Goal: Task Accomplishment & Management: Complete application form

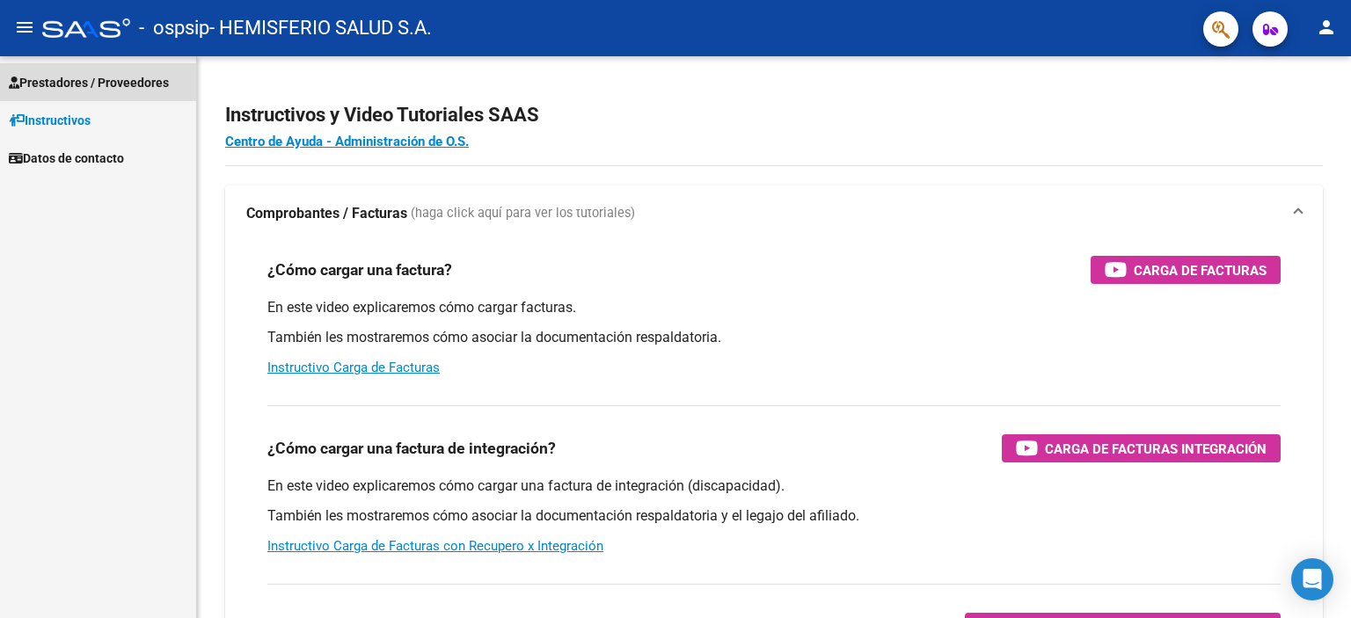
click at [81, 73] on span "Prestadores / Proveedores" at bounding box center [89, 82] width 160 height 19
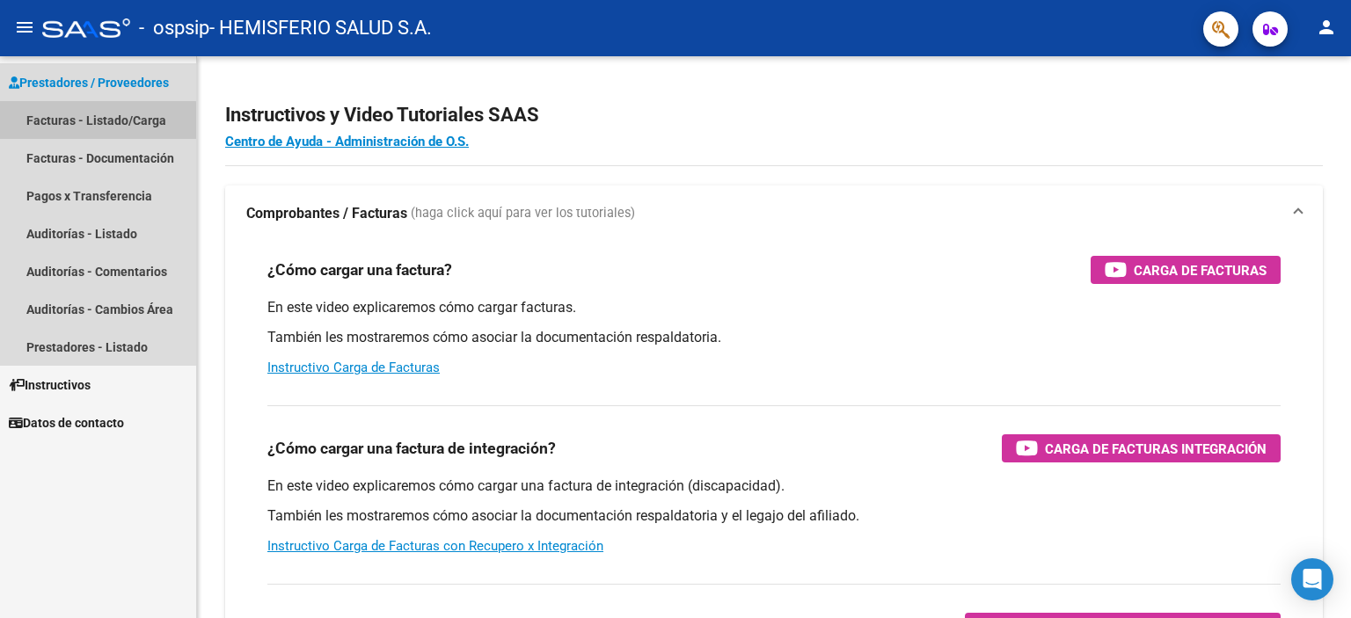
click at [76, 122] on link "Facturas - Listado/Carga" at bounding box center [98, 120] width 196 height 38
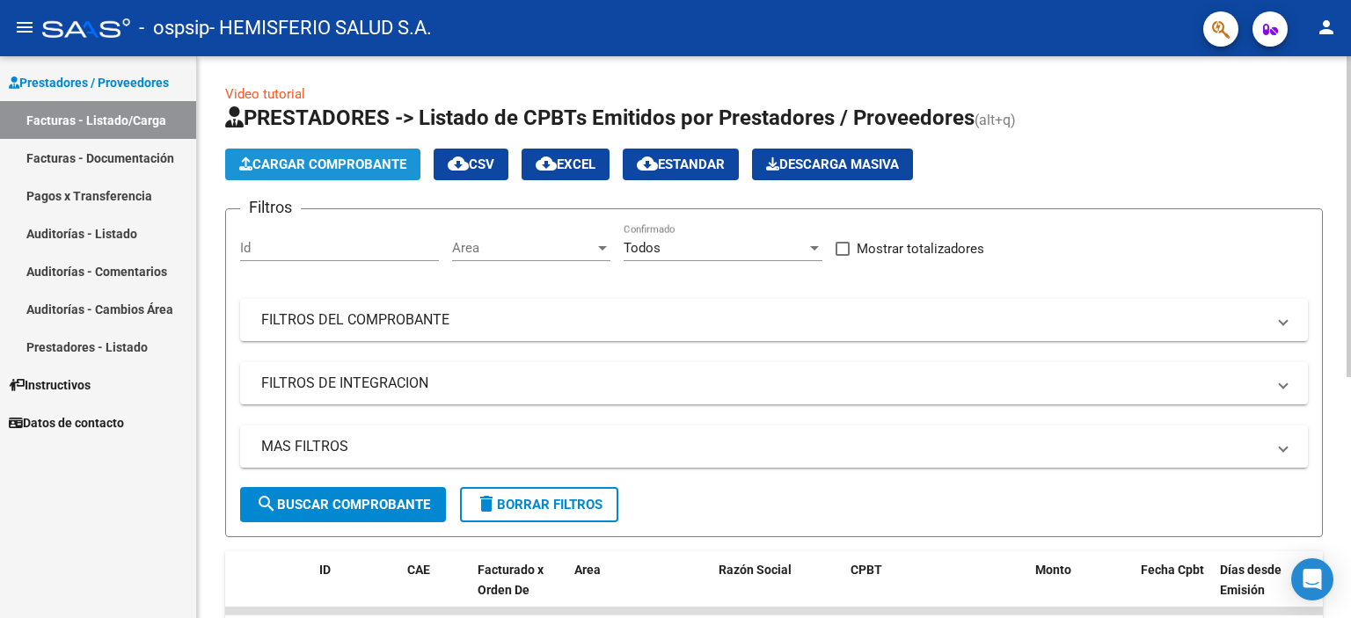
click at [310, 162] on span "Cargar Comprobante" at bounding box center [322, 165] width 167 height 16
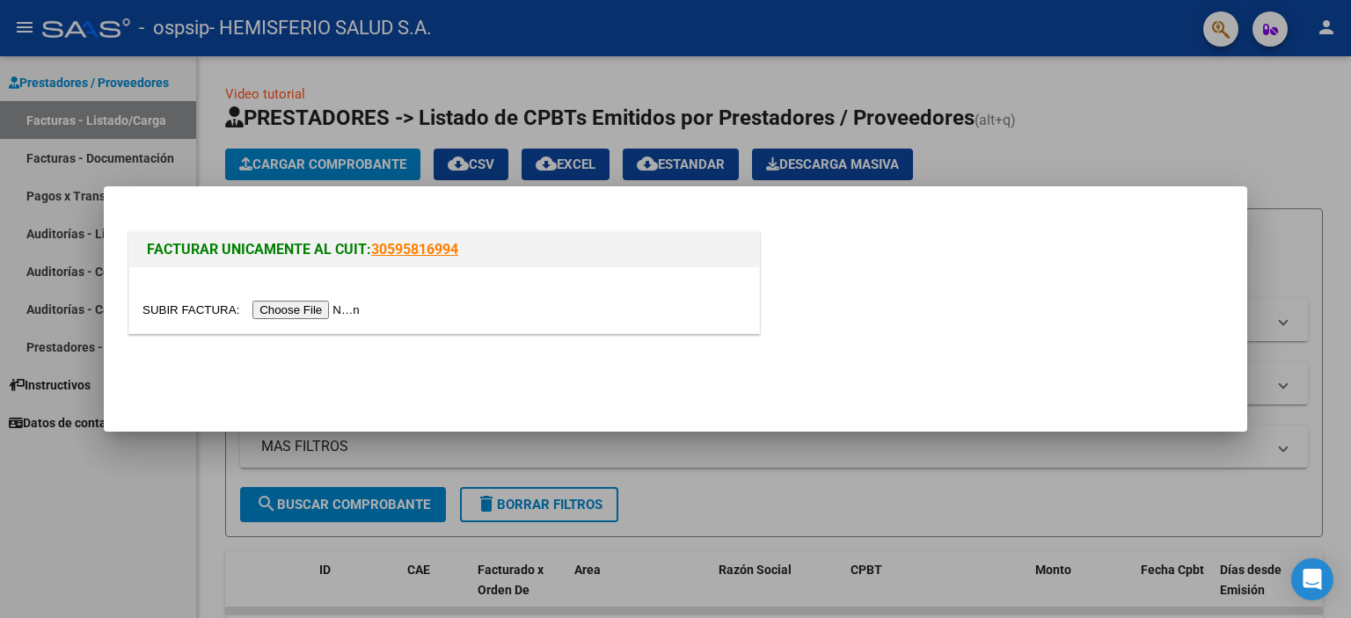
click at [289, 310] on input "file" at bounding box center [253, 310] width 222 height 18
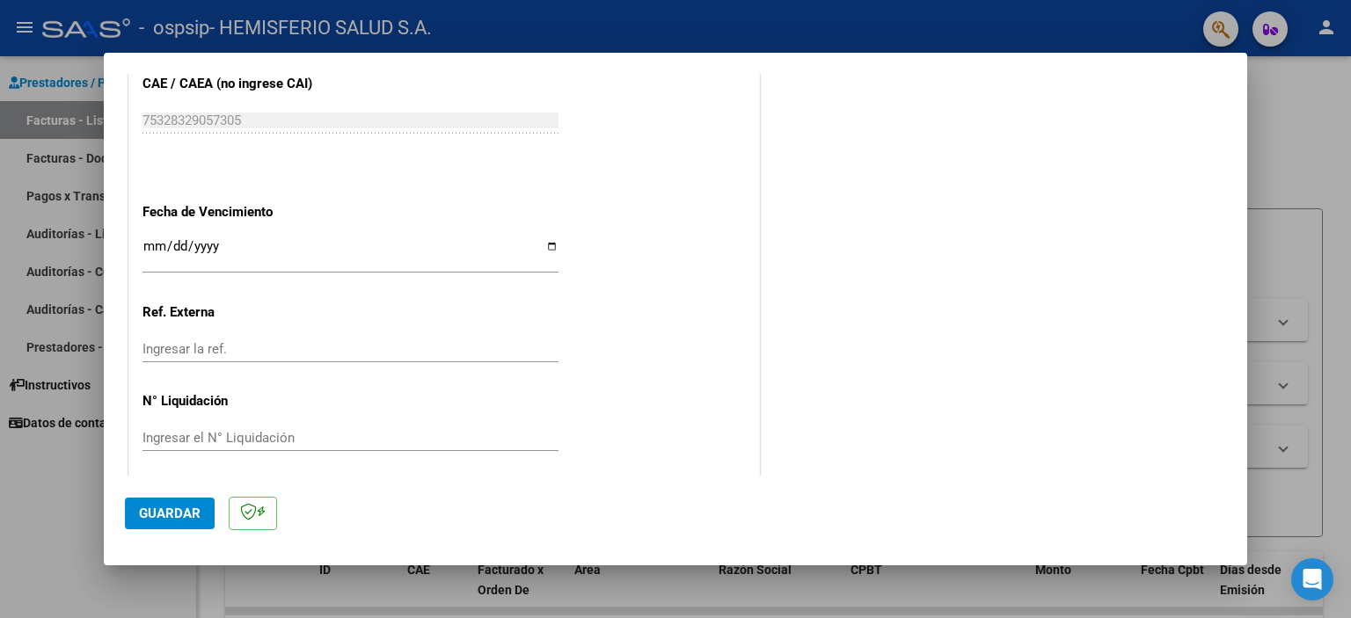
scroll to position [936, 0]
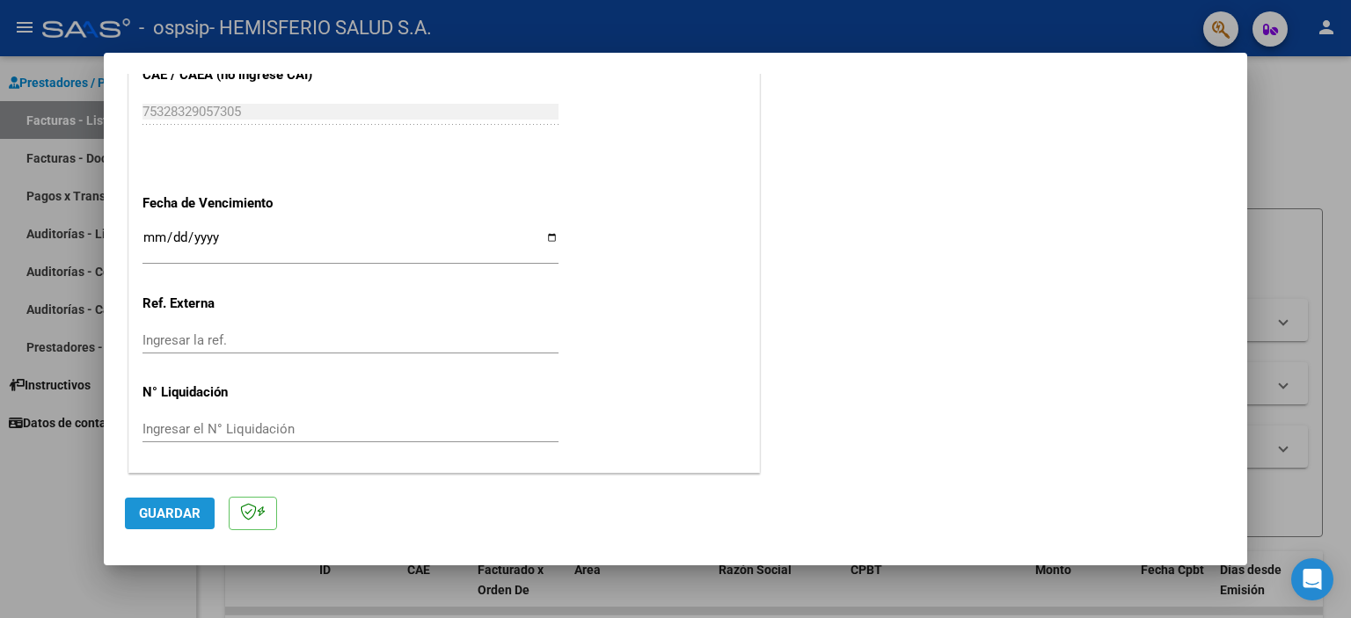
click at [169, 517] on span "Guardar" at bounding box center [170, 514] width 62 height 16
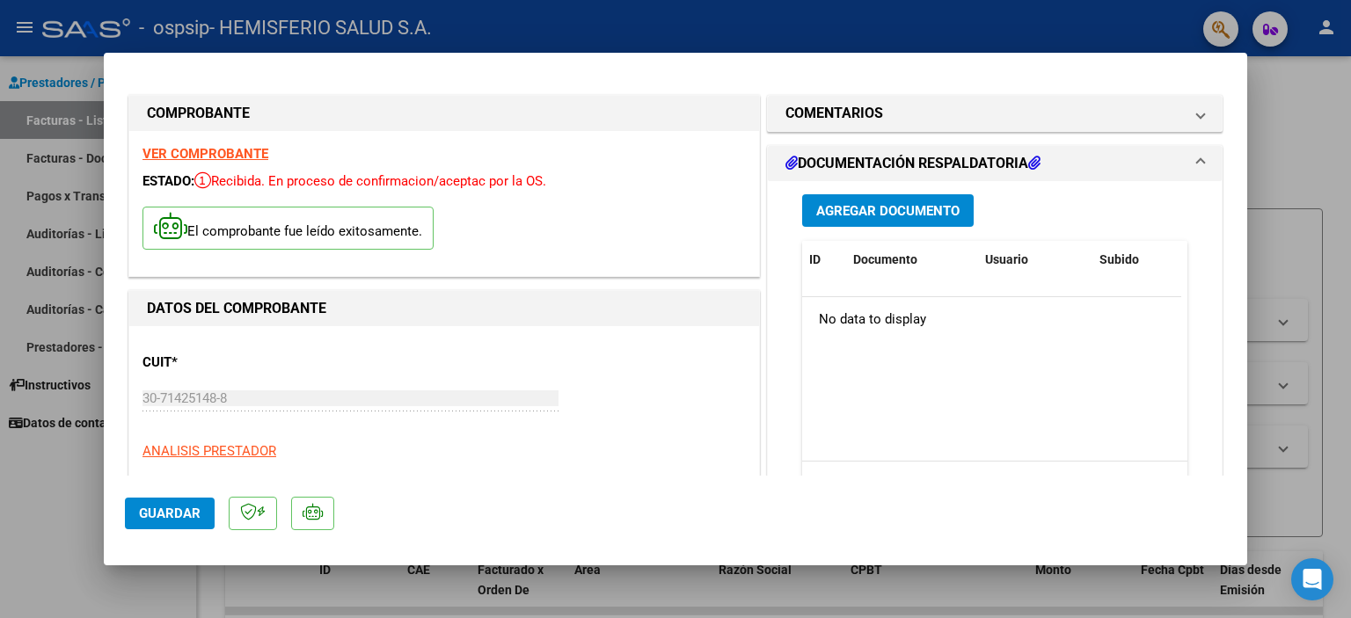
scroll to position [0, 0]
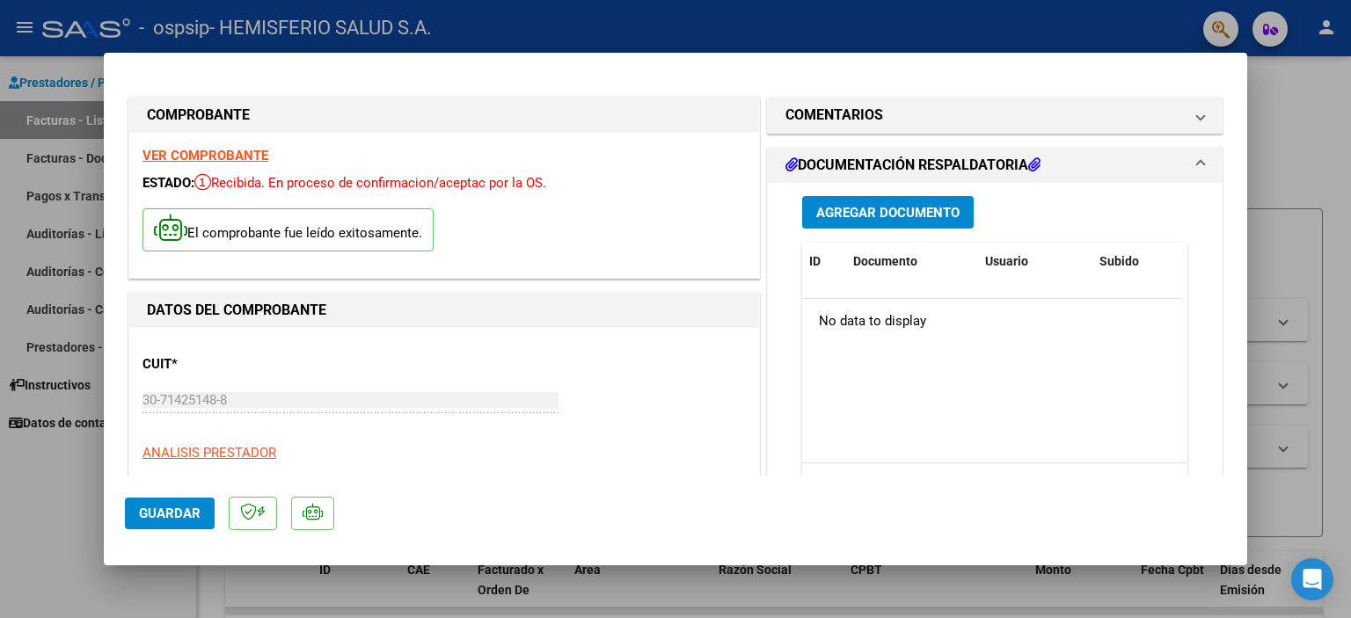
click at [883, 210] on span "Agregar Documento" at bounding box center [887, 213] width 143 height 16
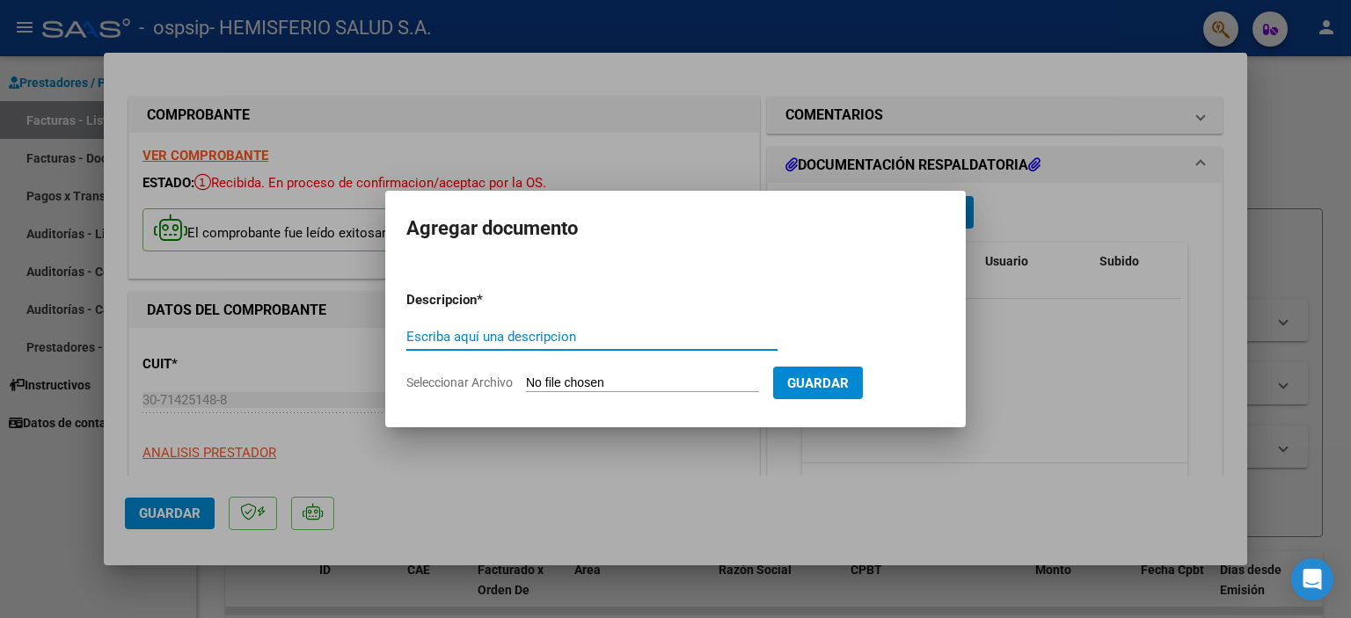
click at [575, 379] on input "Seleccionar Archivo" at bounding box center [642, 383] width 233 height 17
type input "C:\fakepath\[PERSON_NAME]-[DATE].pdf"
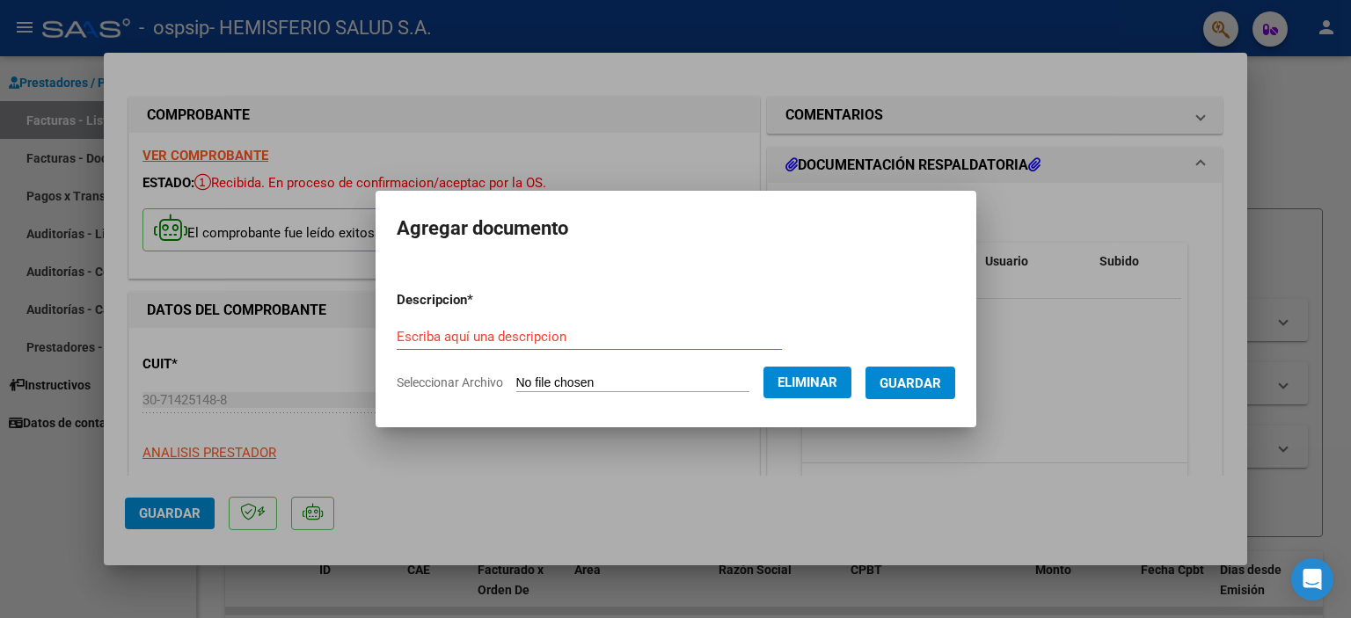
click at [520, 337] on input "Escriba aquí una descripcion" at bounding box center [589, 337] width 385 height 16
type input "PRESUPUESTO [DATE] [PERSON_NAME]"
click at [916, 379] on span "Guardar" at bounding box center [910, 383] width 62 height 16
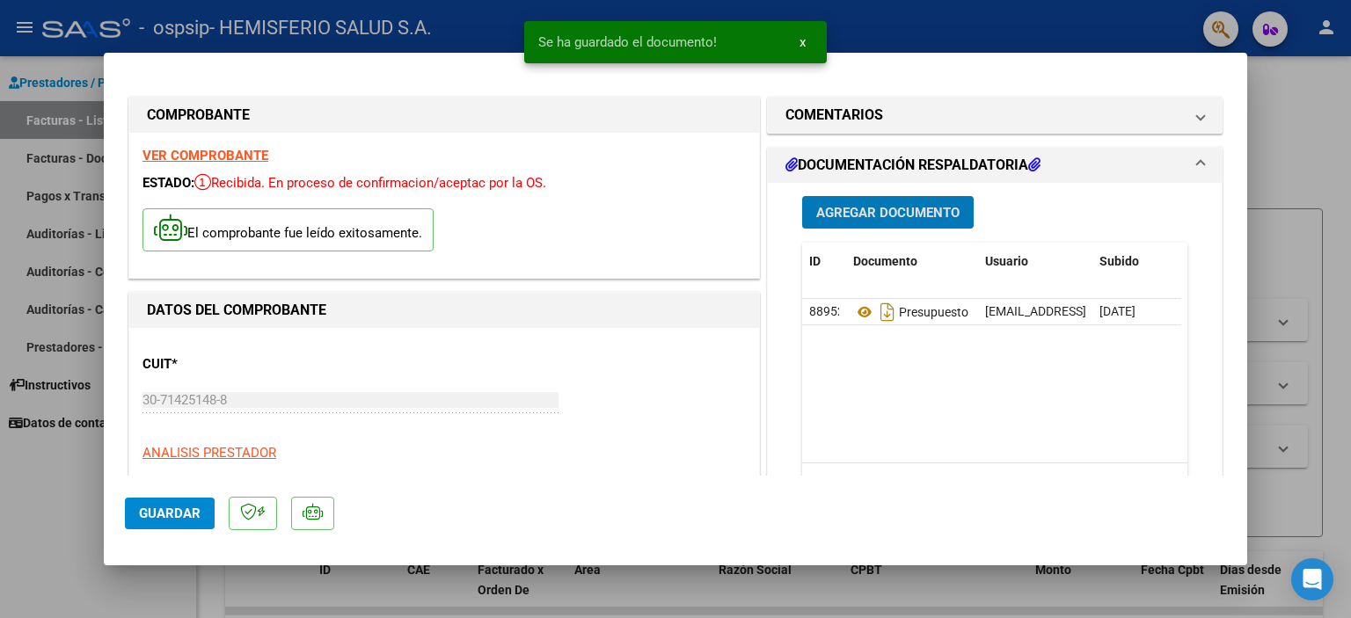
click at [885, 208] on span "Agregar Documento" at bounding box center [887, 213] width 143 height 16
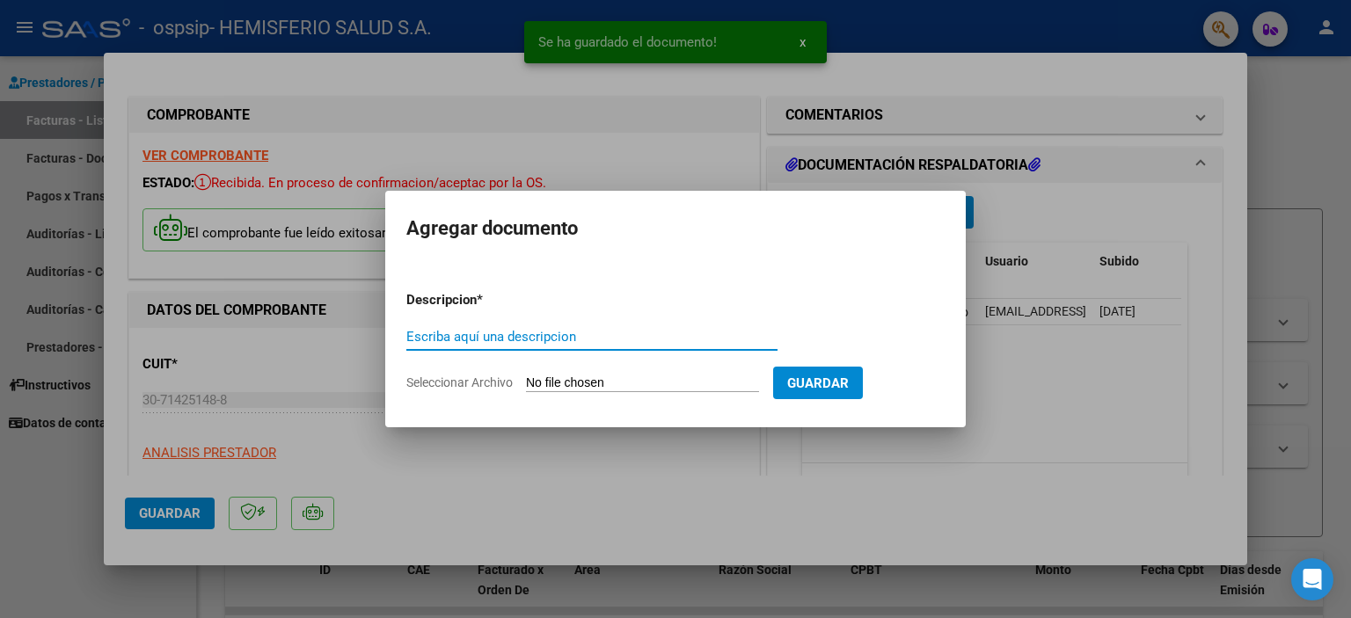
click at [590, 375] on input "Seleccionar Archivo" at bounding box center [642, 383] width 233 height 17
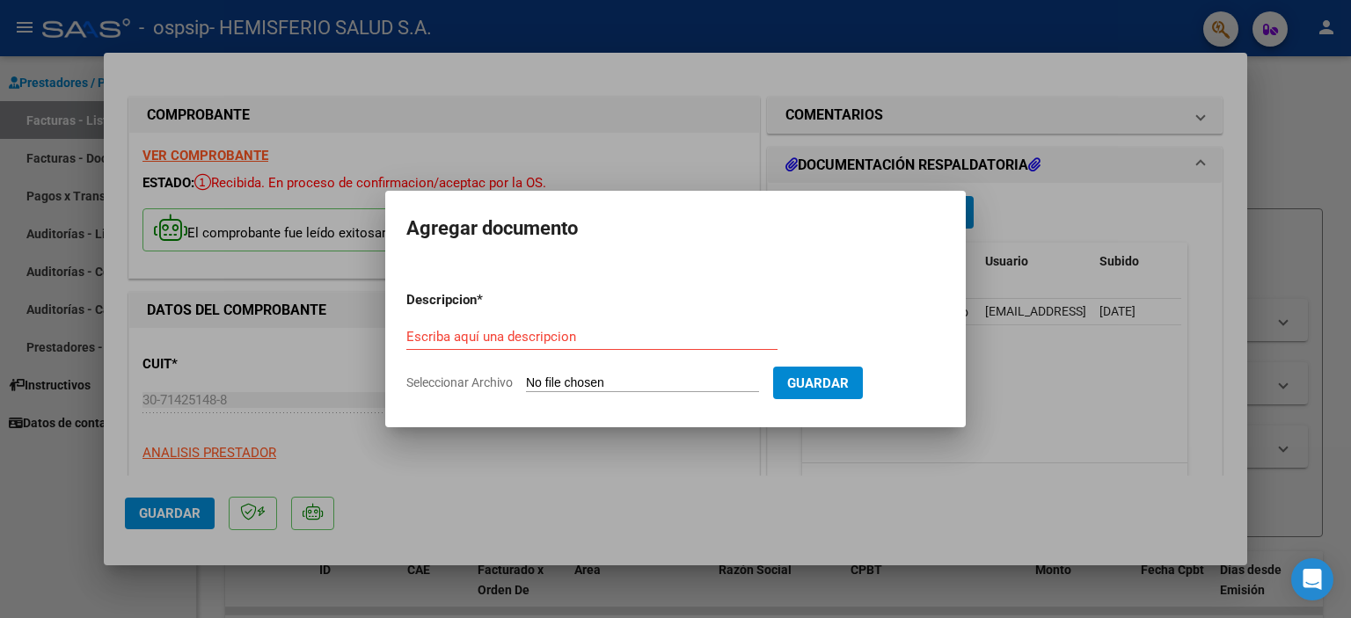
type input "C:\fakepath\Detalle [DATE] OSPSIP.xlsx"
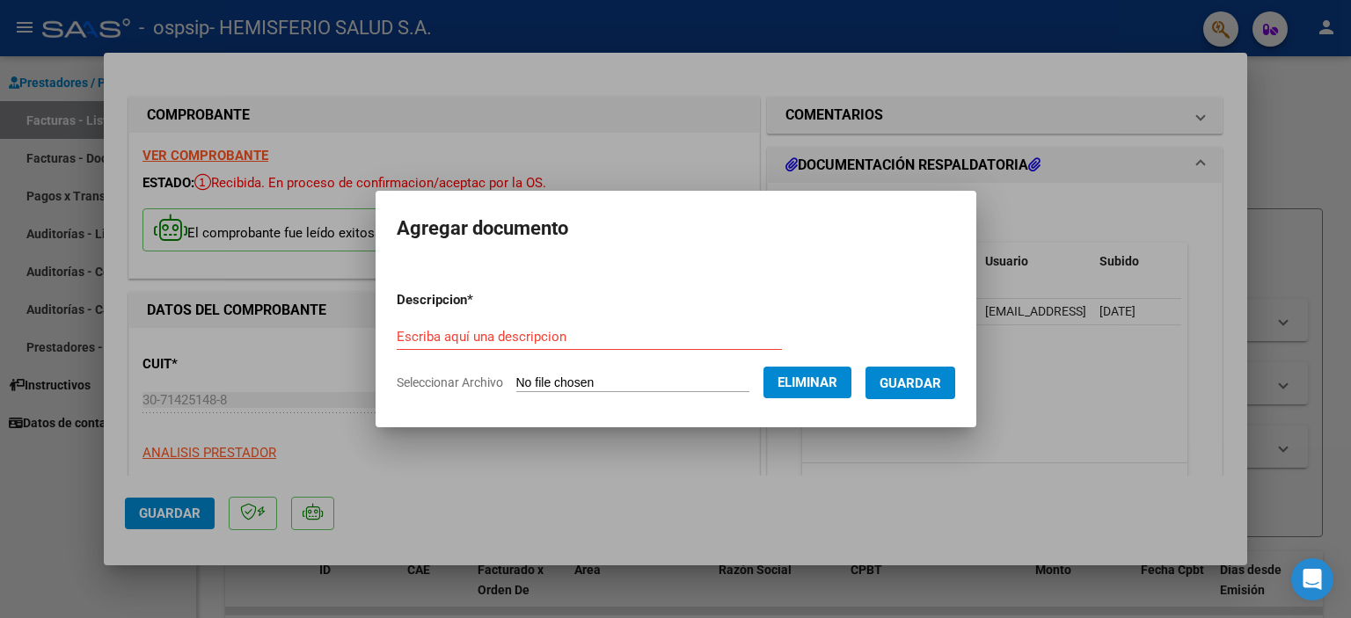
click at [504, 329] on input "Escriba aquí una descripcion" at bounding box center [589, 337] width 385 height 16
type input "DETALLE DE PRESTACION [DATE]"
click at [924, 382] on span "Guardar" at bounding box center [910, 383] width 62 height 16
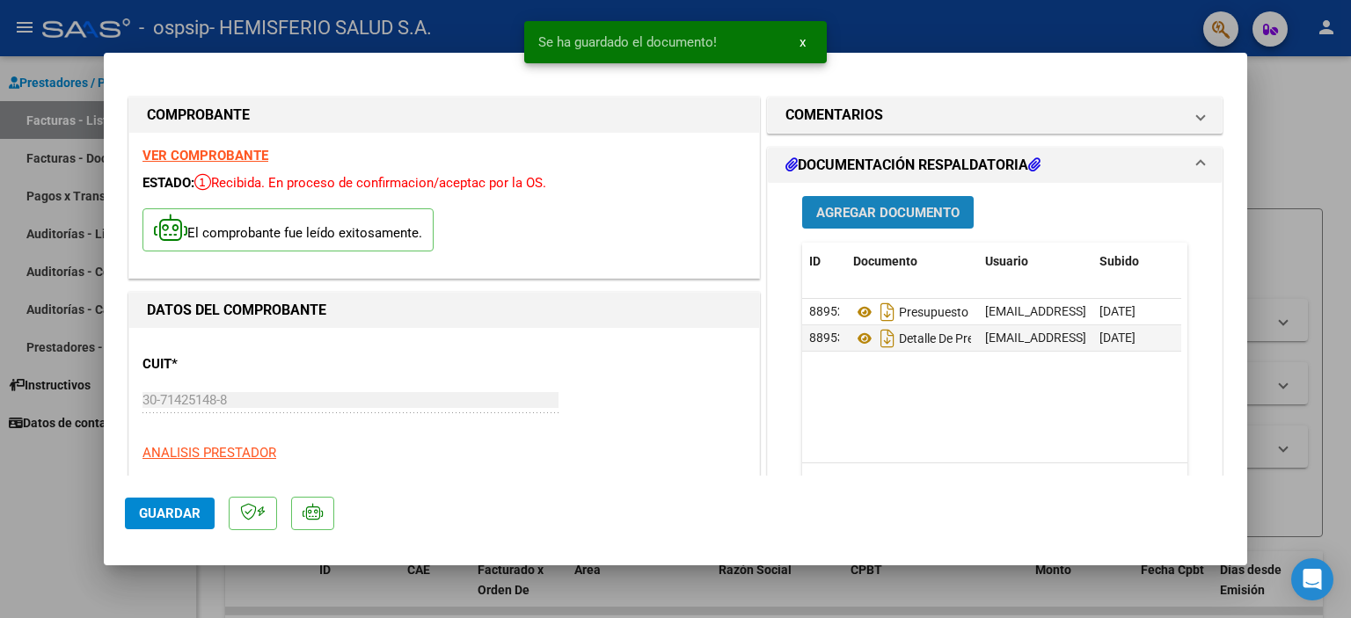
click at [856, 214] on span "Agregar Documento" at bounding box center [887, 213] width 143 height 16
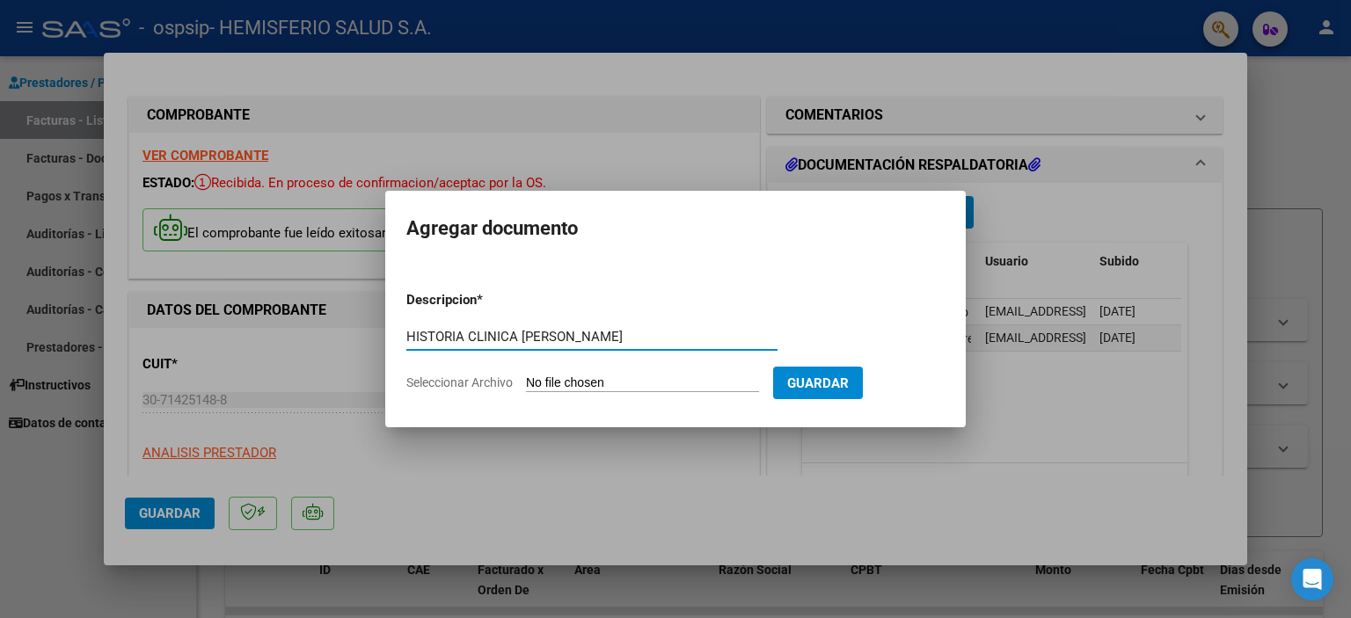
type input "HISTORIA CLINICA [PERSON_NAME]"
click at [565, 375] on input "Seleccionar Archivo" at bounding box center [642, 383] width 233 height 17
type input "C:\fakepath\[PERSON_NAME] milagros-julio_074676.pdf"
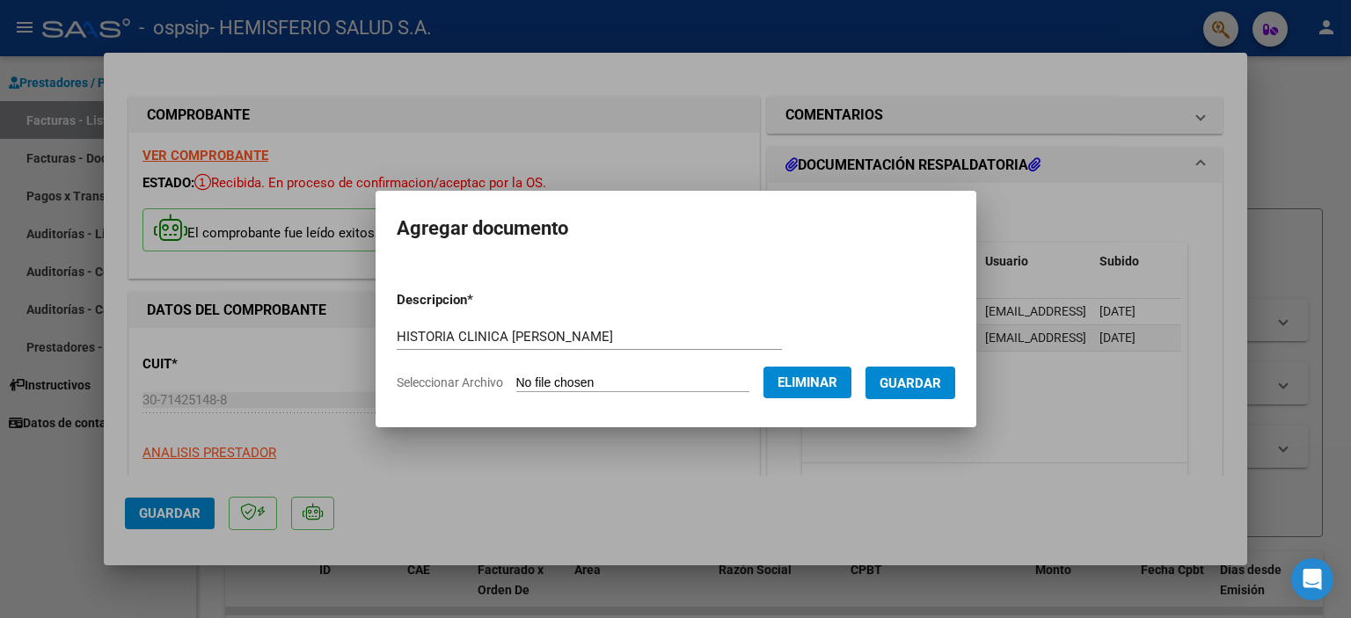
click at [941, 375] on span "Guardar" at bounding box center [910, 383] width 62 height 16
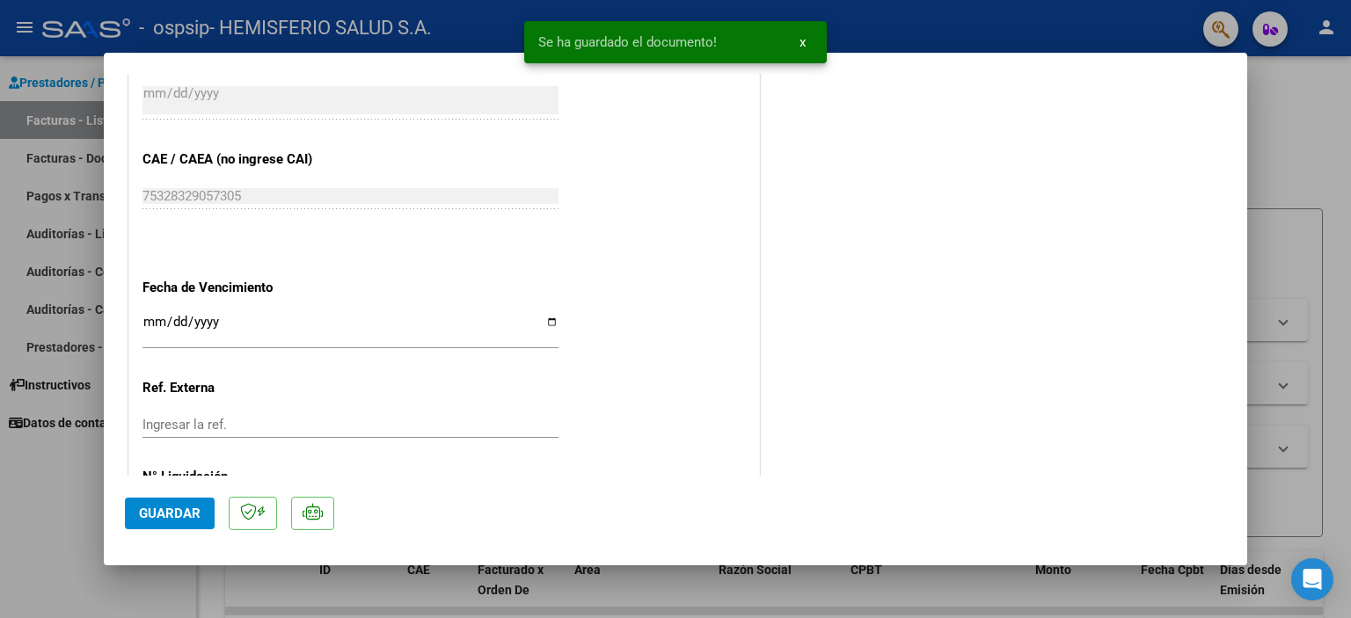
scroll to position [1002, 0]
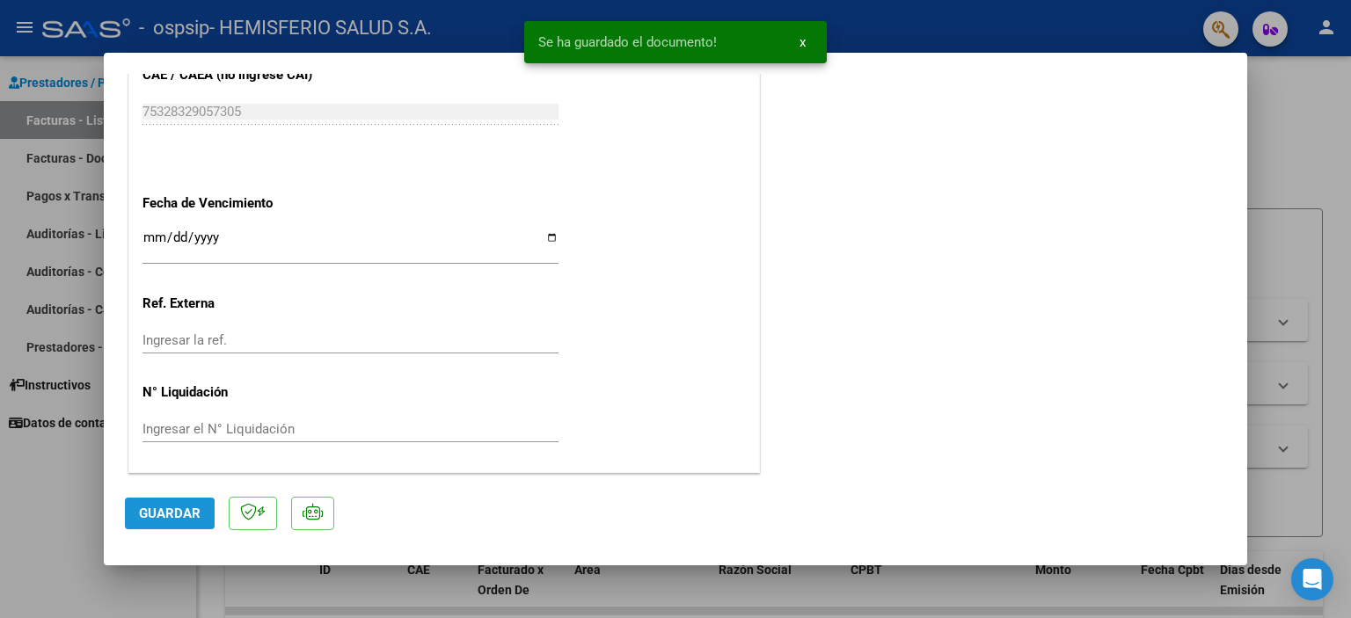
click at [152, 514] on span "Guardar" at bounding box center [170, 514] width 62 height 16
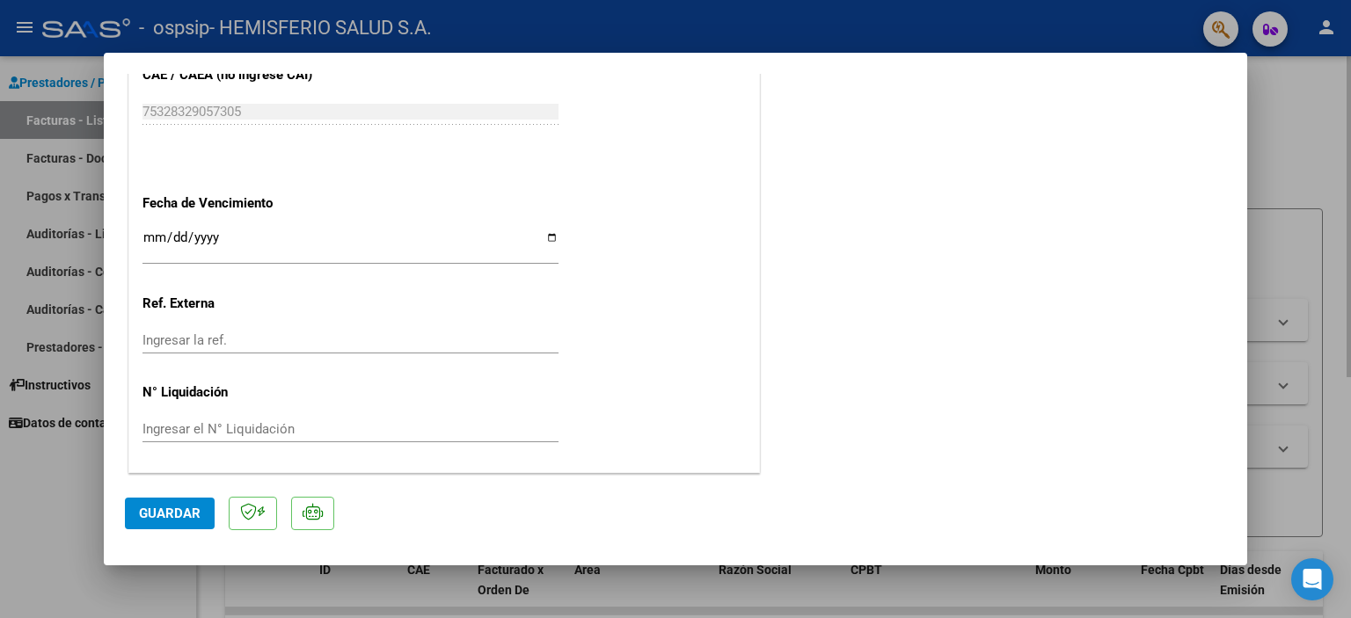
click at [1324, 178] on div at bounding box center [675, 309] width 1351 height 618
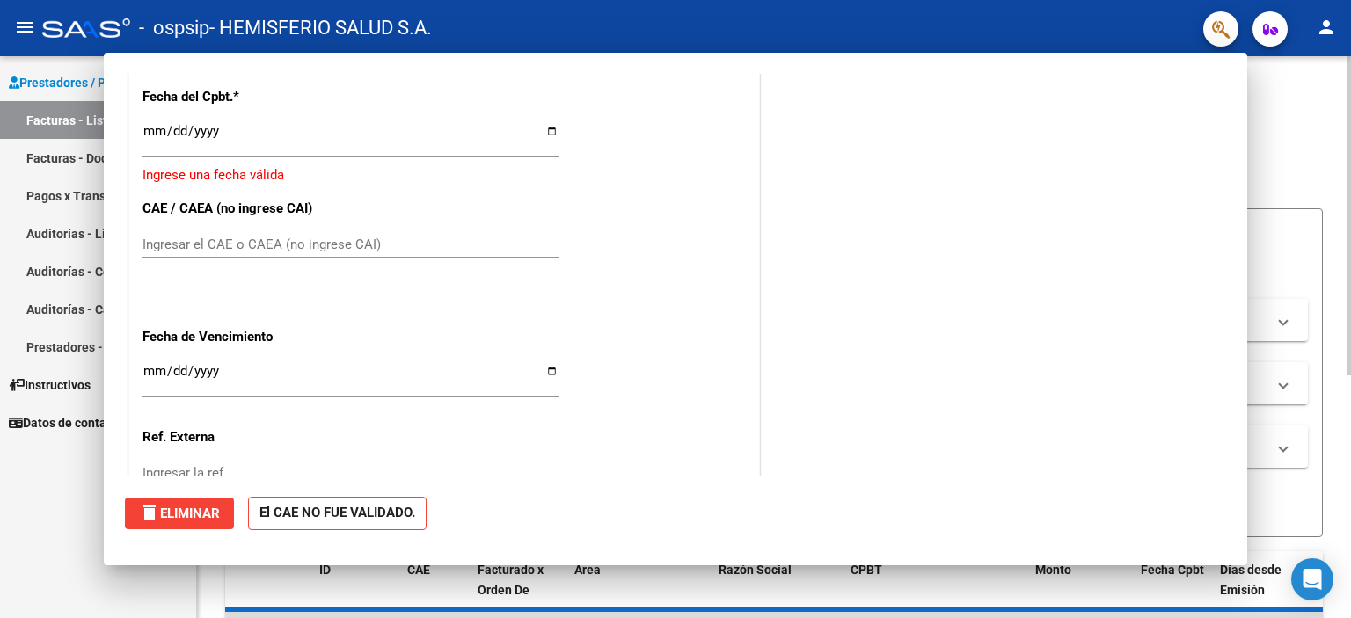
scroll to position [0, 0]
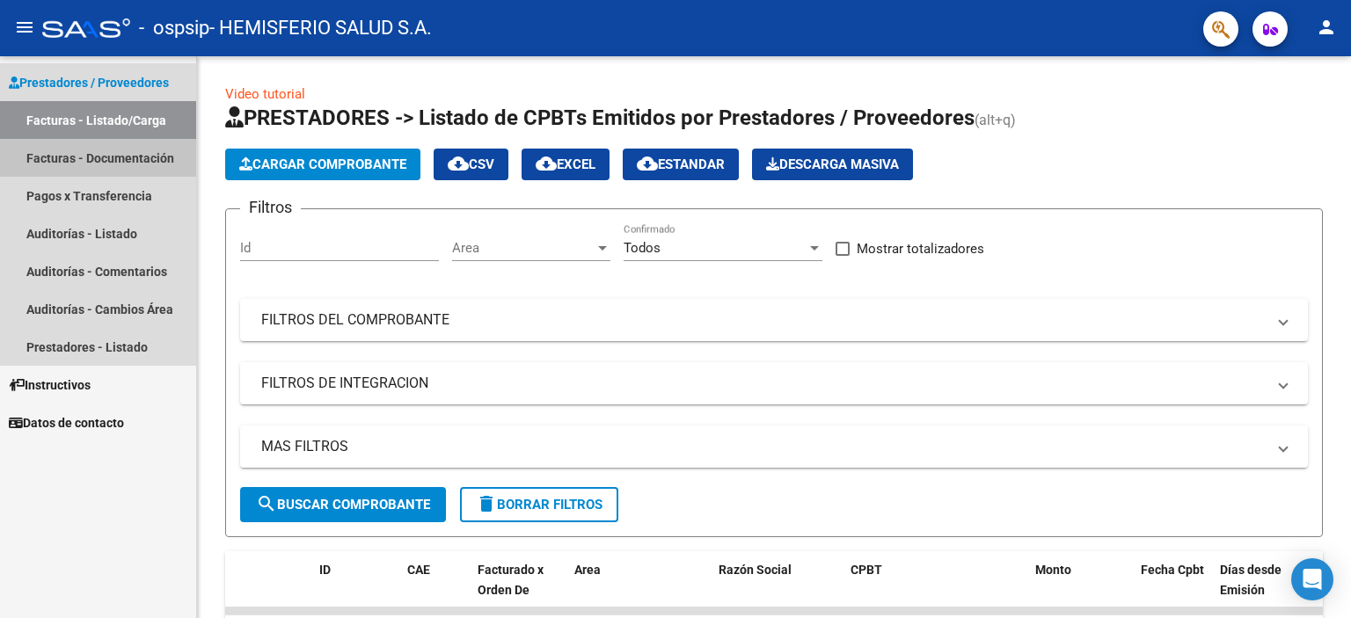
click at [81, 159] on link "Facturas - Documentación" at bounding box center [98, 158] width 196 height 38
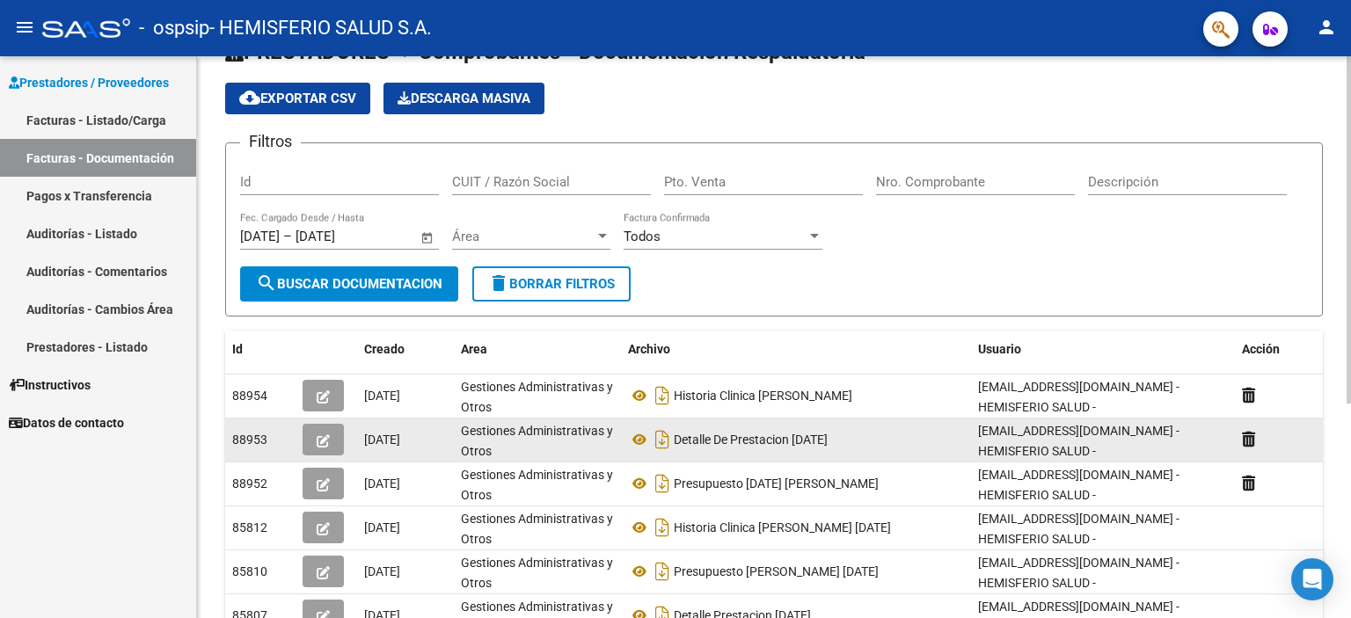
scroll to position [88, 0]
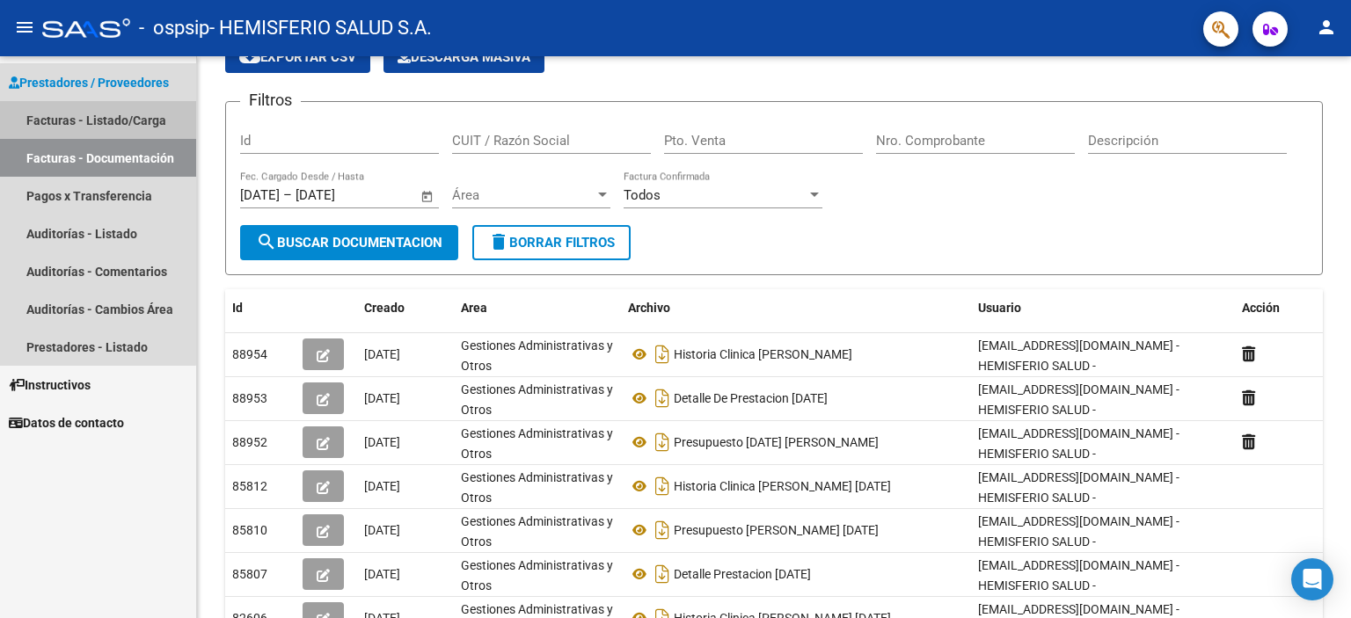
click at [78, 119] on link "Facturas - Listado/Carga" at bounding box center [98, 120] width 196 height 38
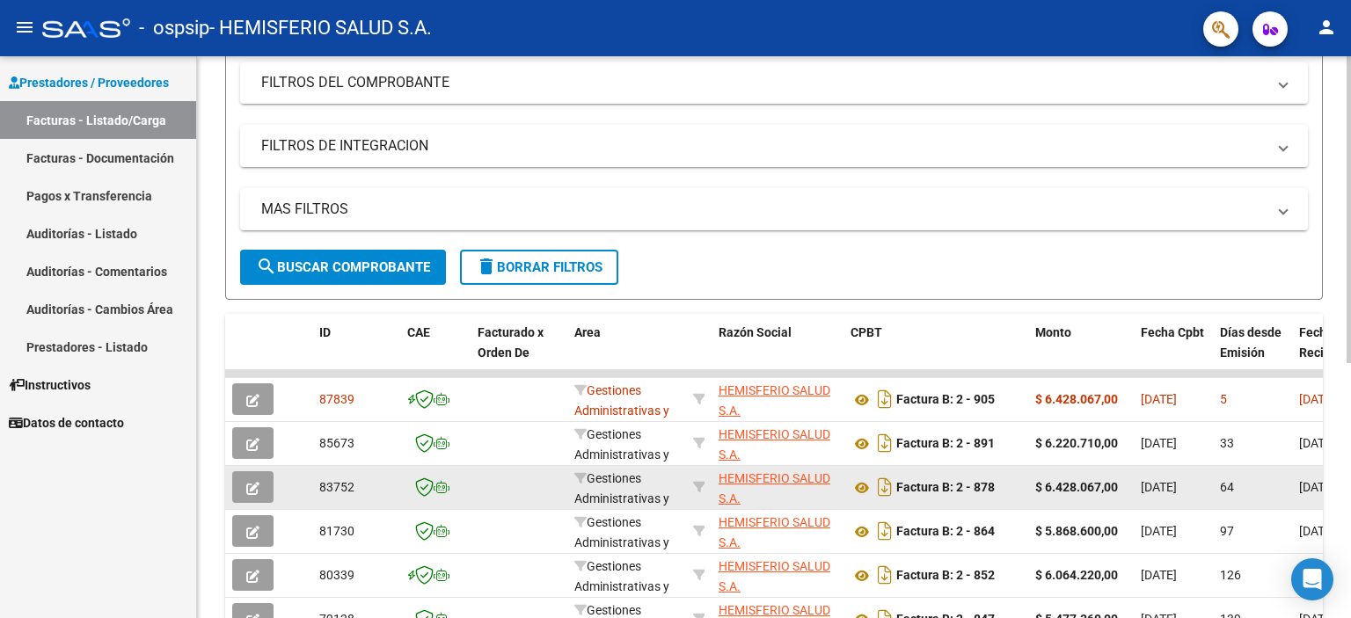
scroll to position [290, 0]
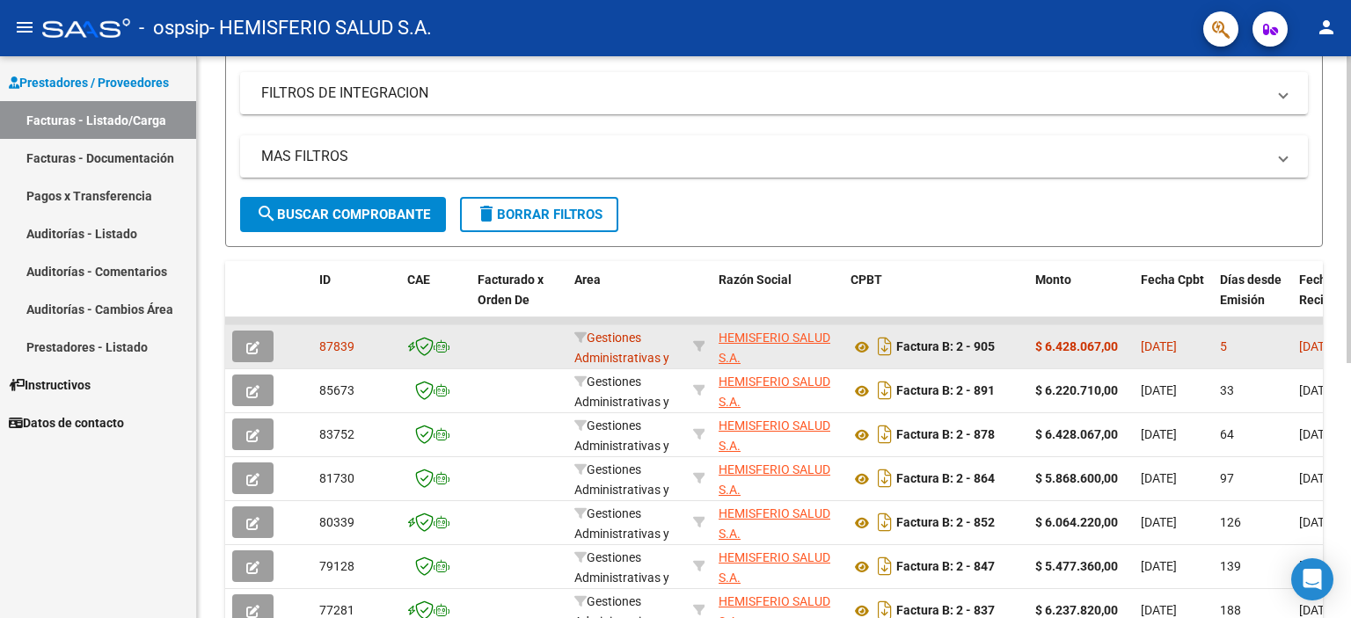
click at [1260, 352] on div "5" at bounding box center [1252, 347] width 65 height 20
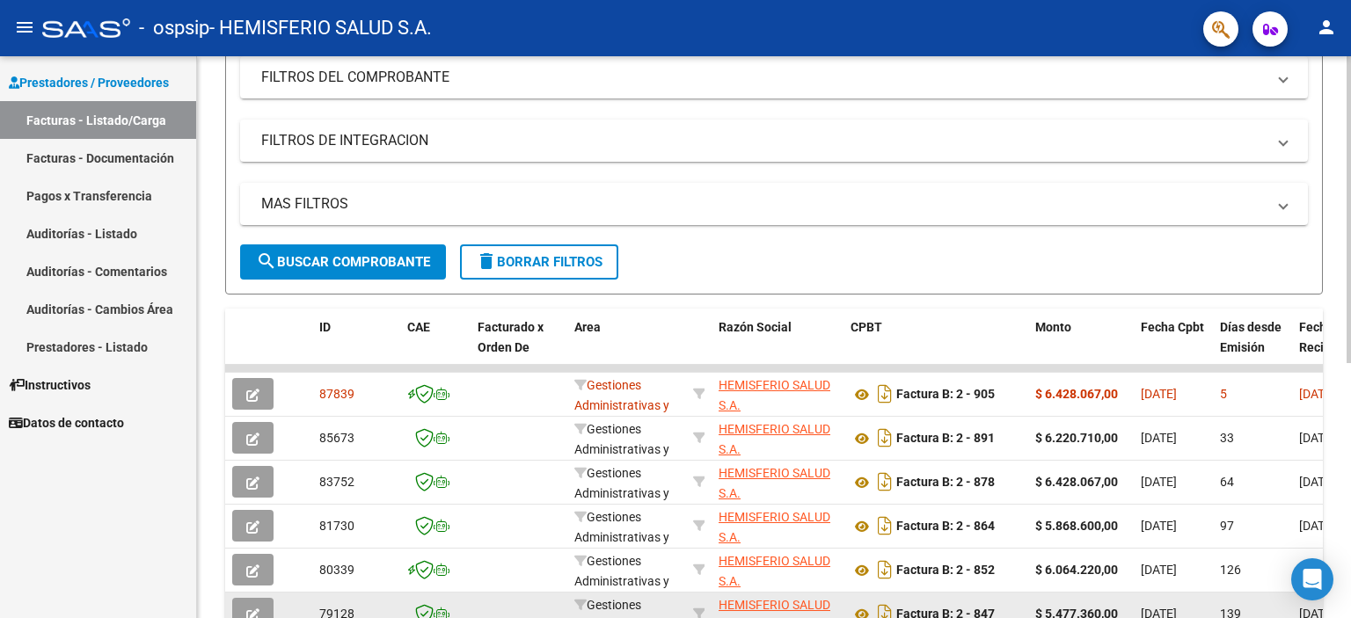
scroll to position [378, 0]
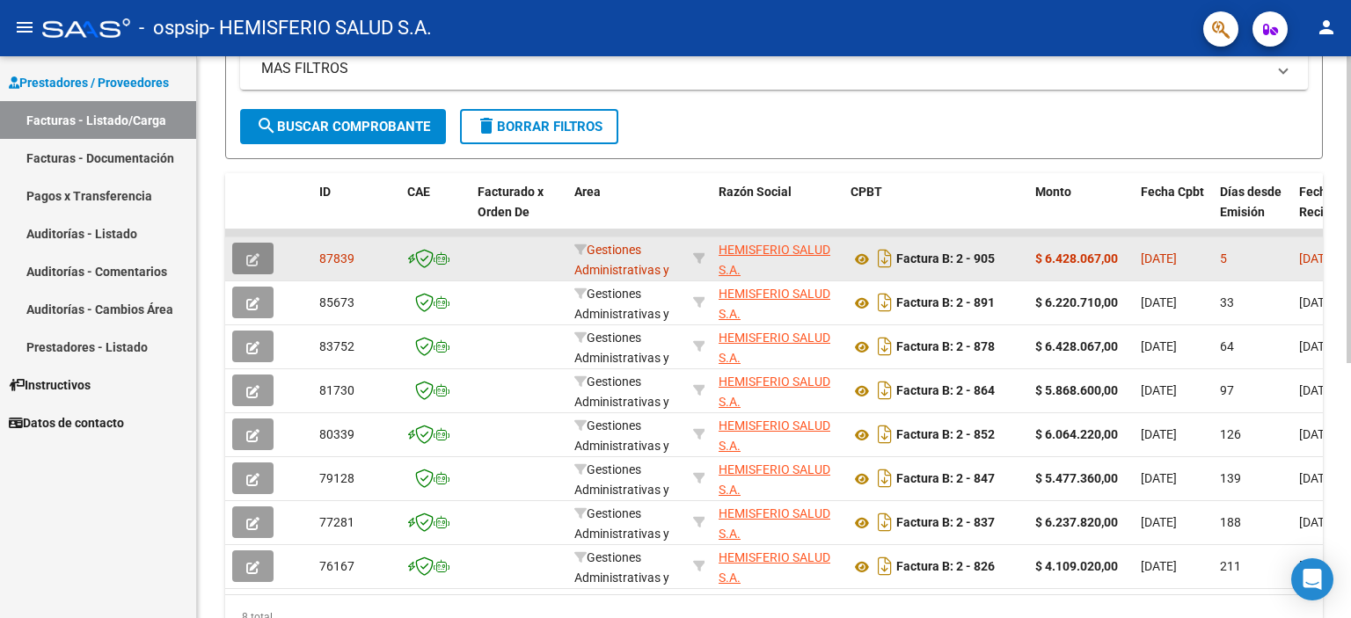
click at [259, 263] on button "button" at bounding box center [252, 259] width 41 height 32
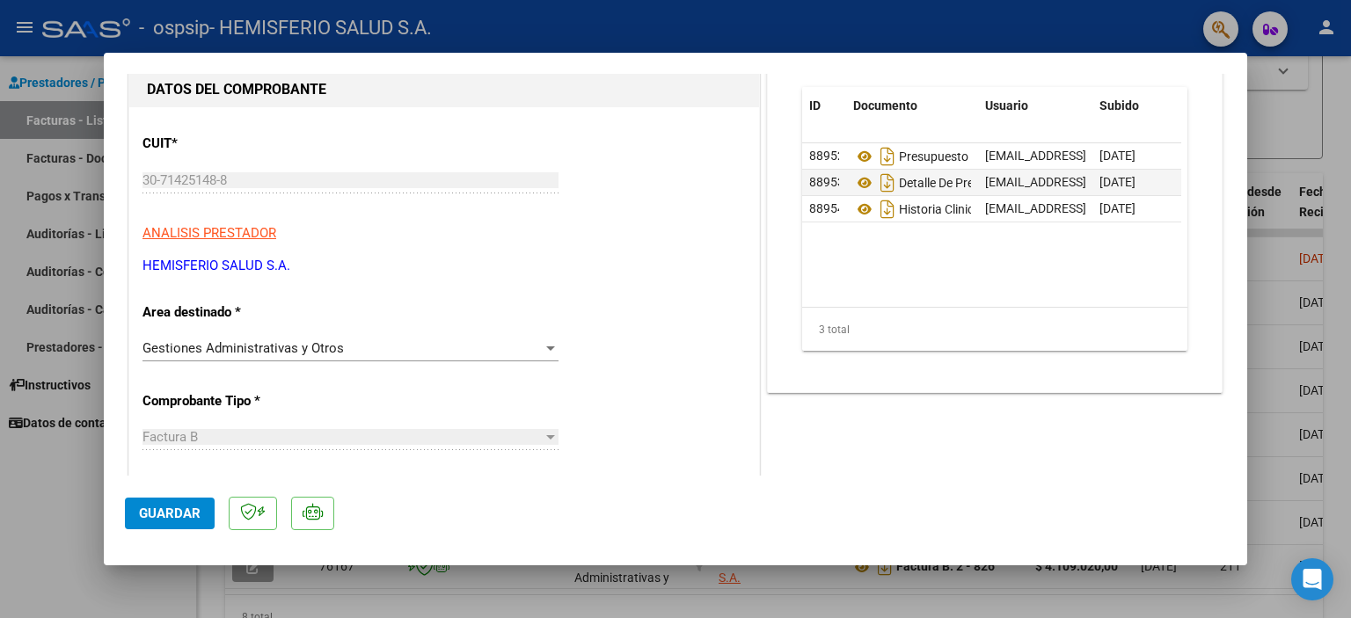
scroll to position [176, 0]
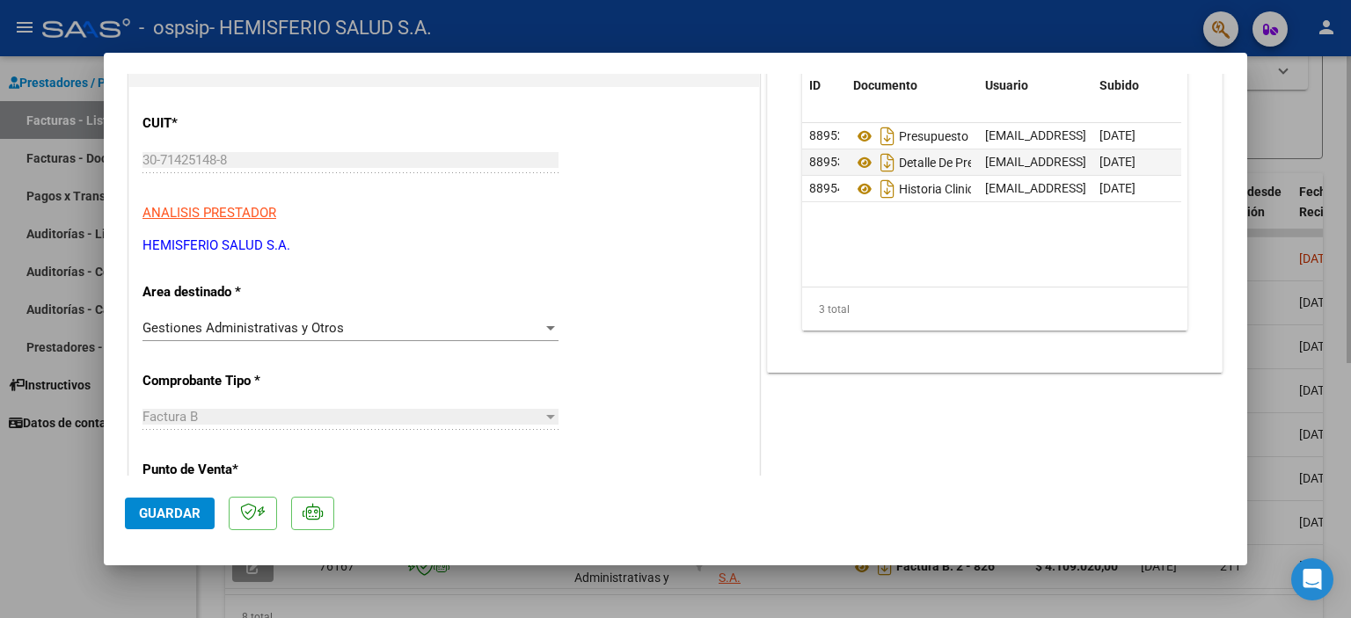
click at [1281, 131] on div at bounding box center [675, 309] width 1351 height 618
type input "$ 0,00"
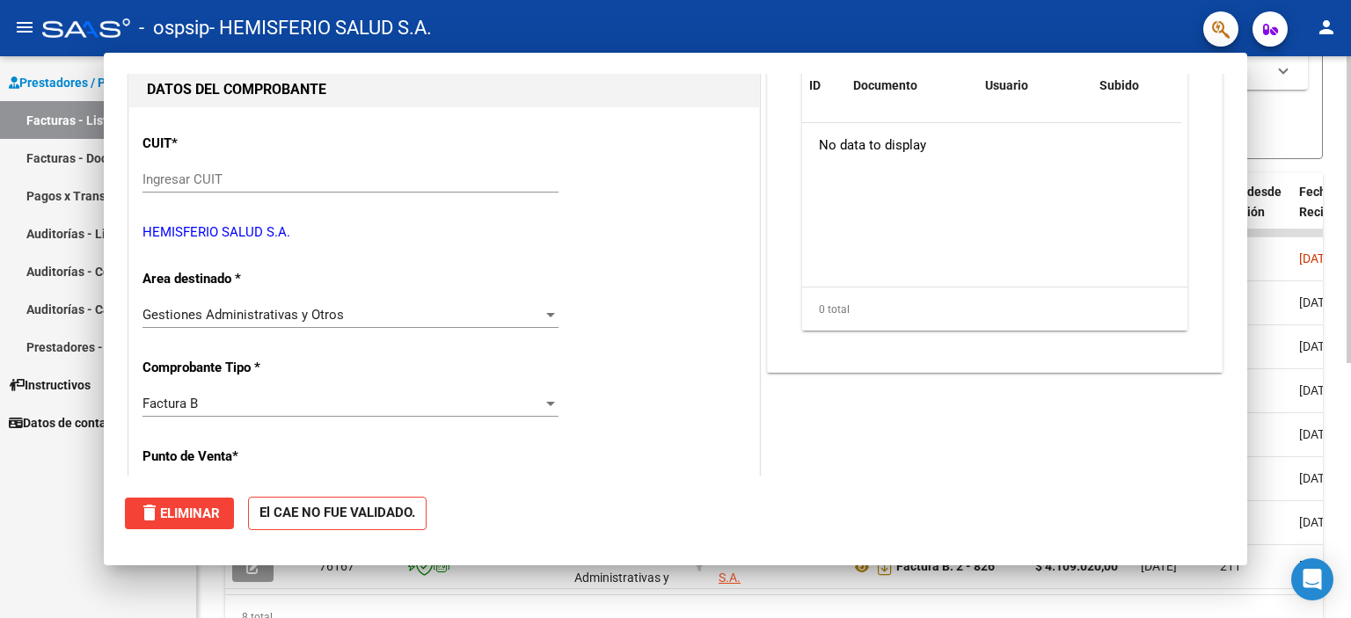
scroll to position [0, 0]
